Goal: Information Seeking & Learning: Learn about a topic

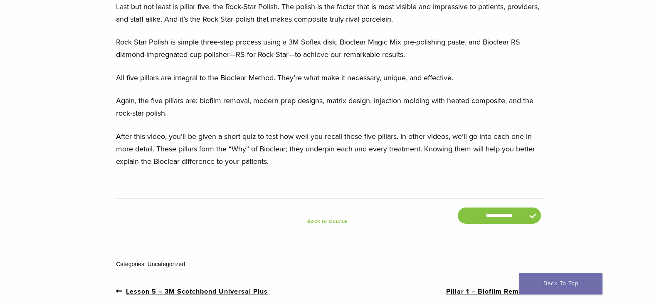
scroll to position [1247, 0]
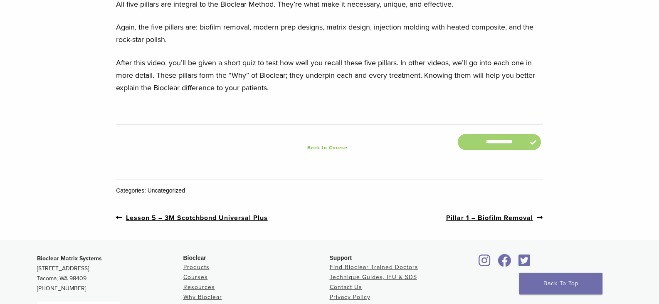
click at [513, 150] on input "**********" at bounding box center [499, 142] width 83 height 16
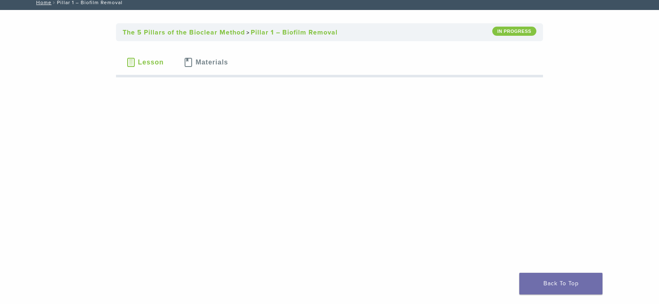
scroll to position [47, 0]
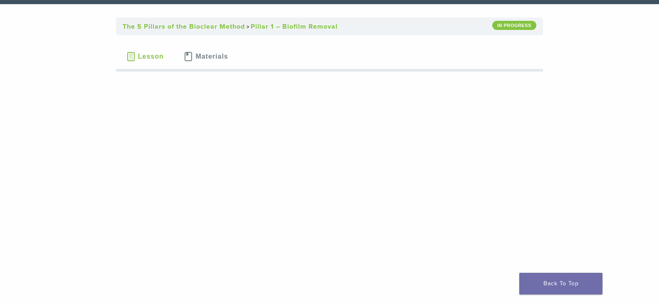
scroll to position [47, 0]
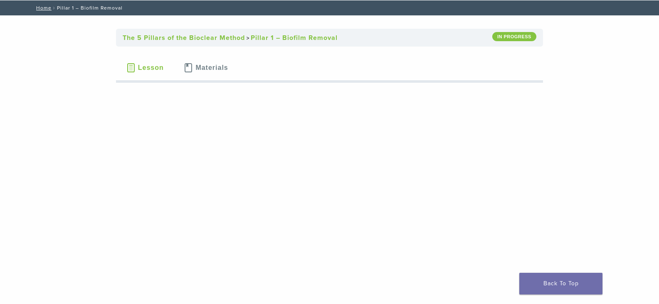
click at [149, 68] on span "Lesson" at bounding box center [151, 67] width 26 height 7
click at [133, 68] on span at bounding box center [131, 67] width 10 height 9
click at [211, 68] on span "Materials" at bounding box center [211, 67] width 32 height 7
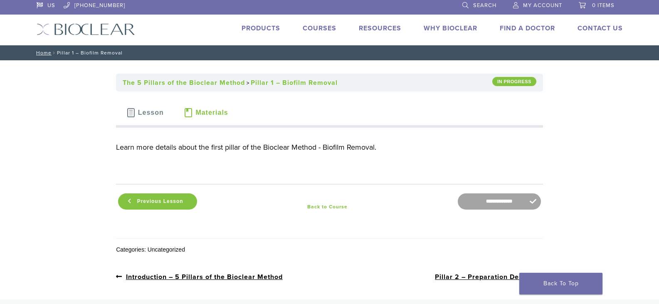
scroll to position [0, 0]
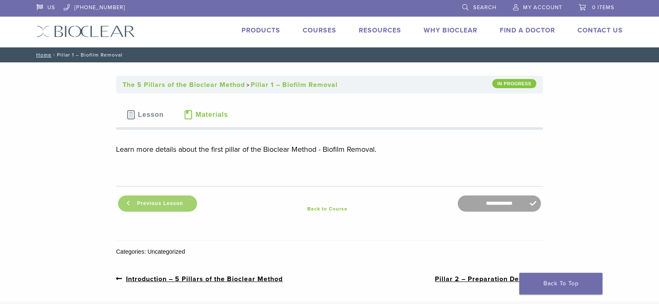
click at [141, 203] on span "Previous Lesson" at bounding box center [160, 203] width 56 height 6
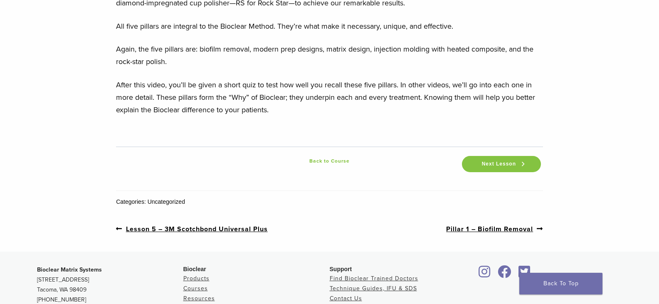
scroll to position [1330, 0]
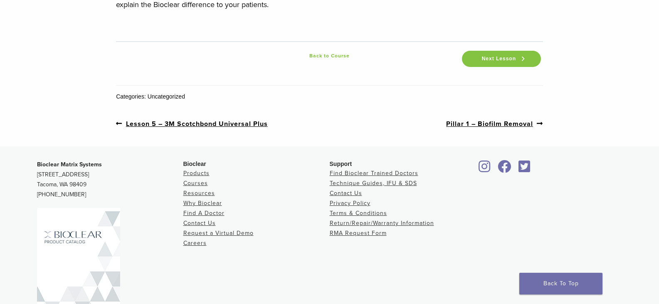
click at [506, 129] on link "Next post: Pillar 1 – Biofilm Removal" at bounding box center [494, 123] width 97 height 10
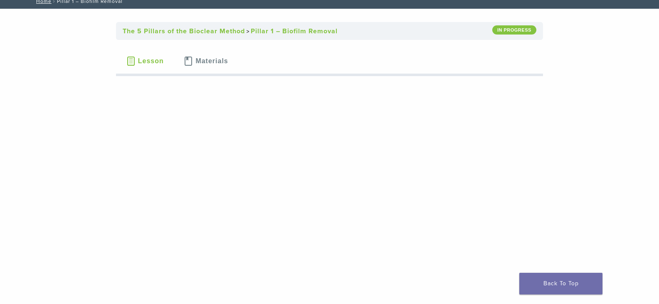
scroll to position [42, 0]
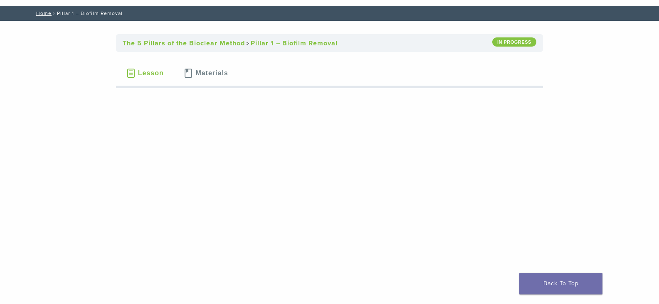
drag, startPoint x: 512, startPoint y: 43, endPoint x: 508, endPoint y: 44, distance: 4.5
click at [510, 44] on div "In Progress" at bounding box center [514, 41] width 44 height 9
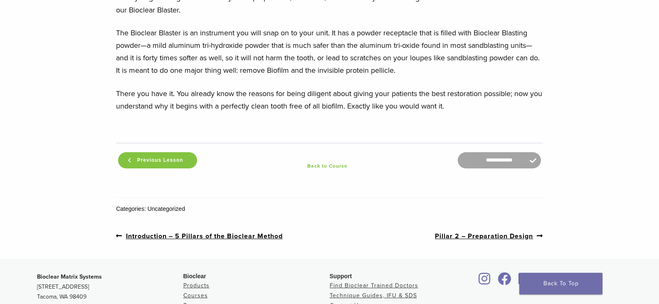
scroll to position [1081, 0]
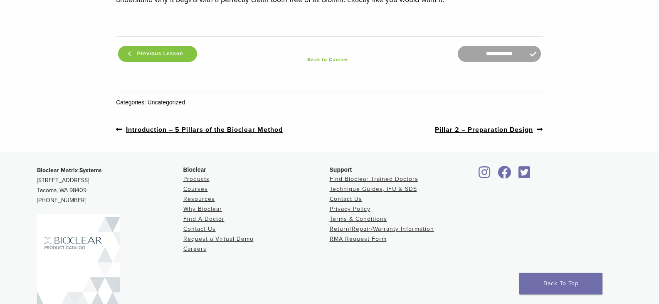
click at [488, 130] on link "Next post: Pillar 2 – Preparation Design" at bounding box center [489, 129] width 108 height 10
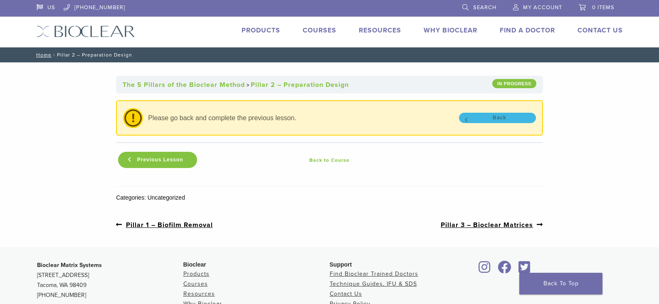
click at [496, 117] on link "Back" at bounding box center [497, 118] width 77 height 10
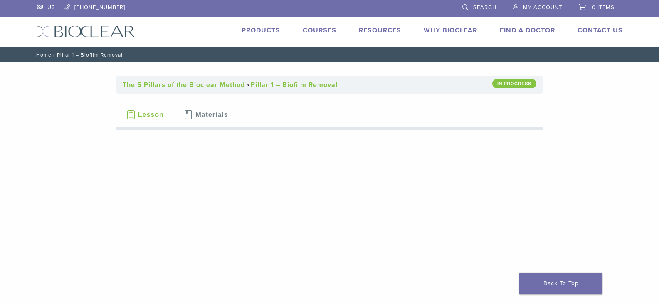
click at [133, 111] on span at bounding box center [131, 114] width 10 height 9
click at [140, 114] on span "Lesson" at bounding box center [151, 114] width 26 height 7
click at [130, 115] on span at bounding box center [131, 114] width 10 height 9
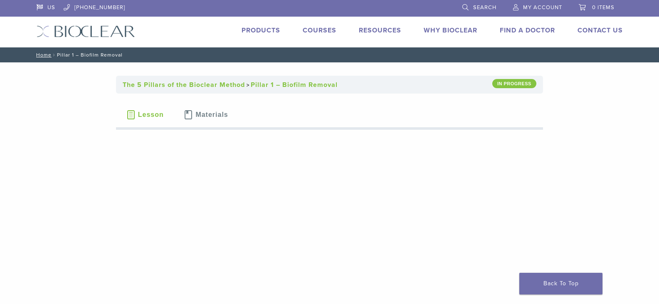
click at [220, 113] on span "Materials" at bounding box center [211, 114] width 32 height 7
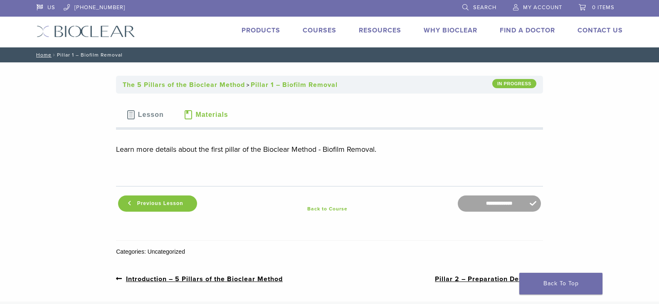
click at [220, 113] on span "Materials" at bounding box center [211, 114] width 32 height 7
click at [133, 116] on span at bounding box center [131, 114] width 10 height 9
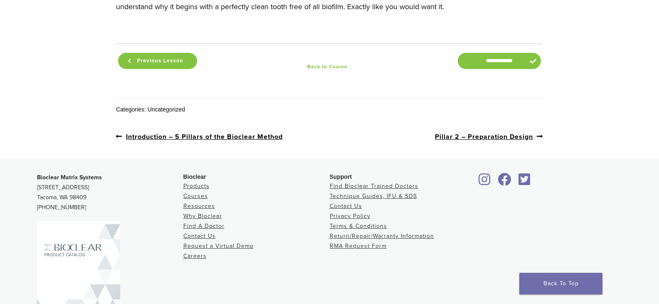
scroll to position [1081, 0]
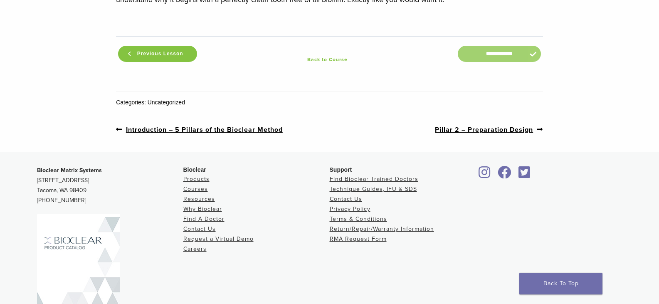
click at [500, 55] on input "**********" at bounding box center [499, 54] width 83 height 16
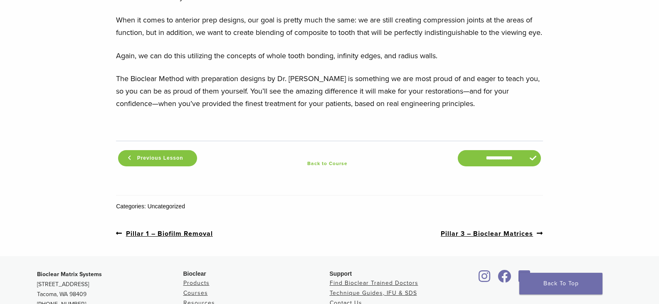
scroll to position [915, 0]
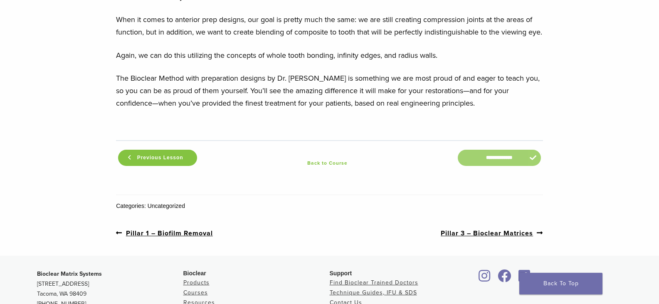
click at [501, 150] on input "**********" at bounding box center [499, 158] width 83 height 16
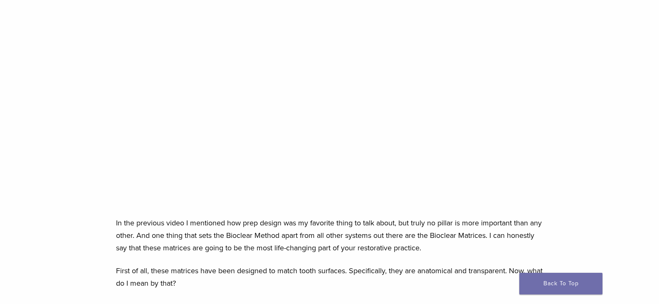
scroll to position [125, 0]
